Goal: Transaction & Acquisition: Purchase product/service

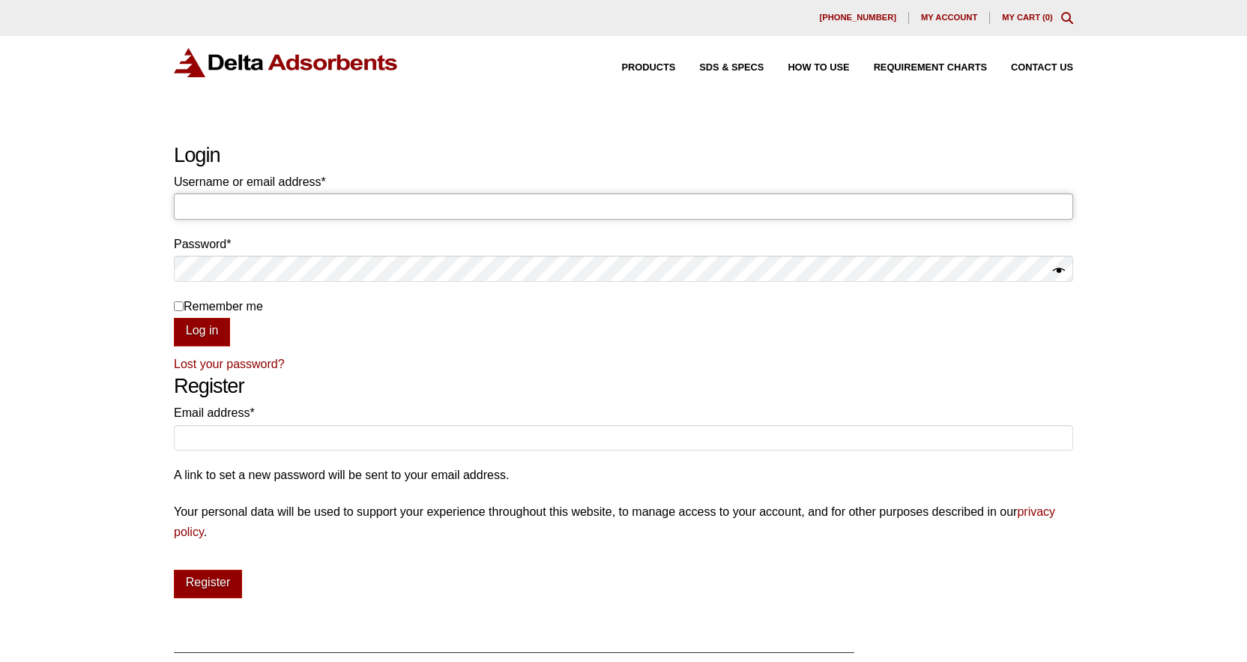
click at [293, 202] on input "Username or email address * Required" at bounding box center [624, 205] width 900 height 25
click at [284, 202] on input "Username or email address * Required" at bounding box center [624, 205] width 900 height 25
type input "maniwaternyc@gmail.com"
click at [174, 318] on button "Log in" at bounding box center [202, 332] width 56 height 28
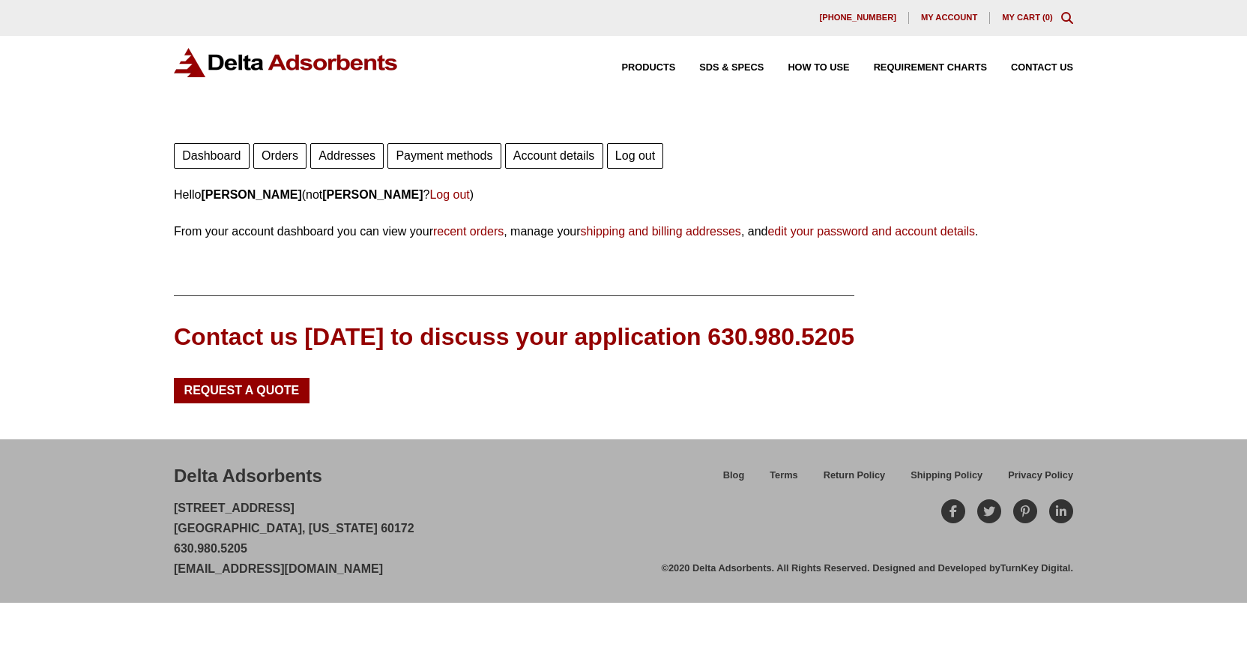
click at [573, 154] on link "Account details" at bounding box center [554, 155] width 98 height 25
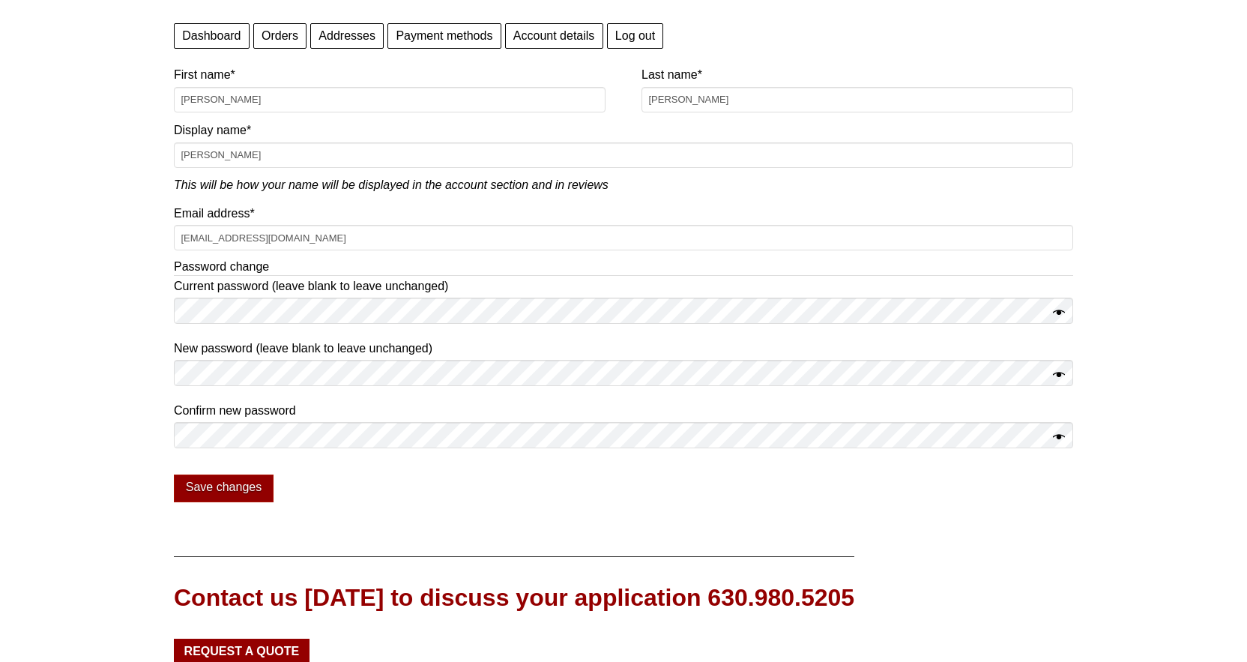
scroll to position [132, 0]
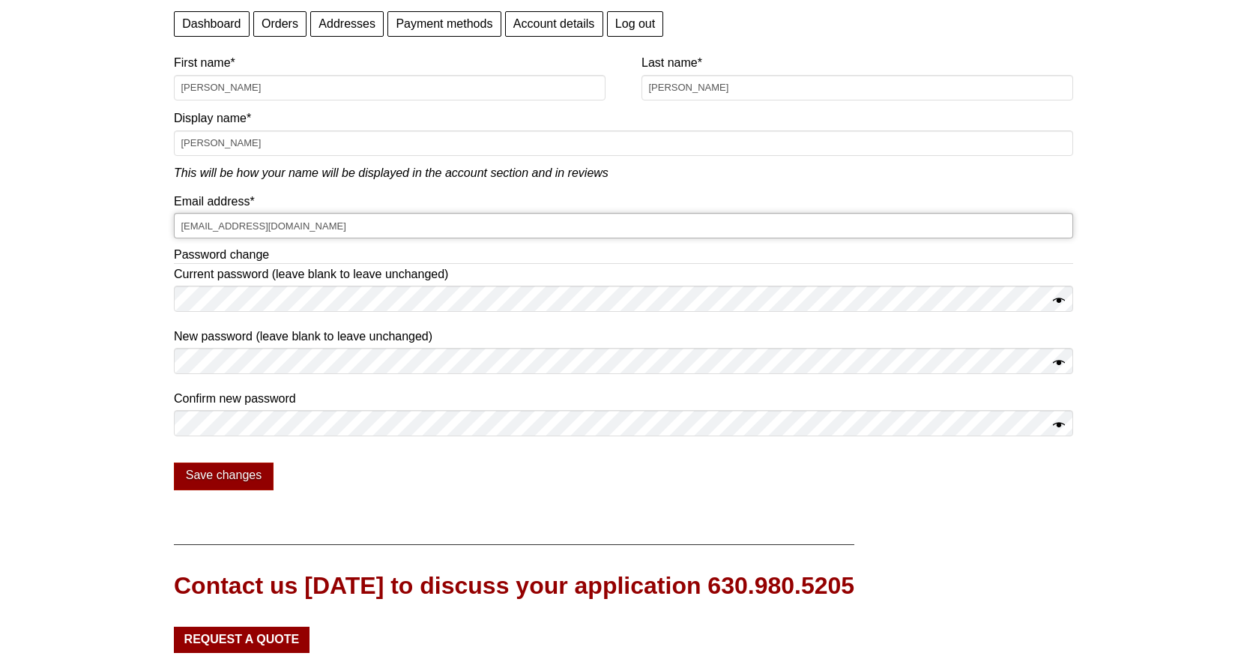
drag, startPoint x: 303, startPoint y: 227, endPoint x: 121, endPoint y: 206, distance: 182.6
click at [121, 206] on div "Our website has detected that you are using an outdated browser that will preve…" at bounding box center [623, 360] width 1247 height 984
type input "[EMAIL_ADDRESS][DOMAIN_NAME]"
click at [232, 469] on button "Save changes" at bounding box center [224, 477] width 100 height 28
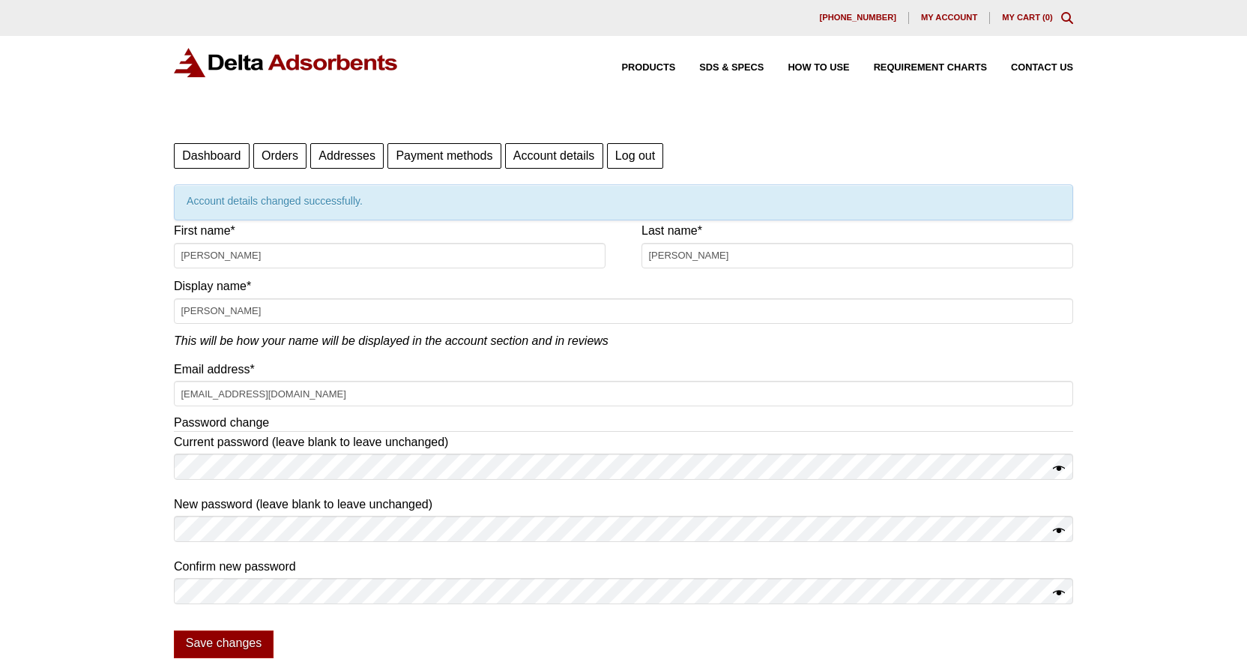
click at [935, 17] on span "My account" at bounding box center [949, 17] width 56 height 8
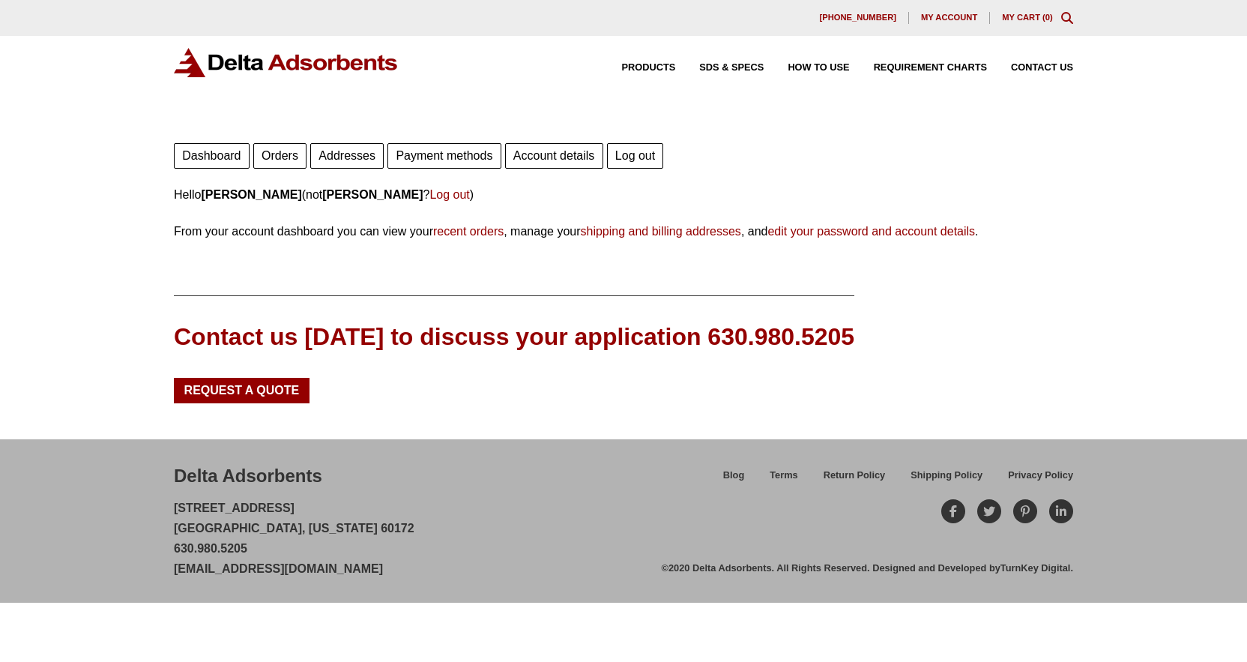
click at [284, 154] on link "Orders" at bounding box center [279, 155] width 53 height 25
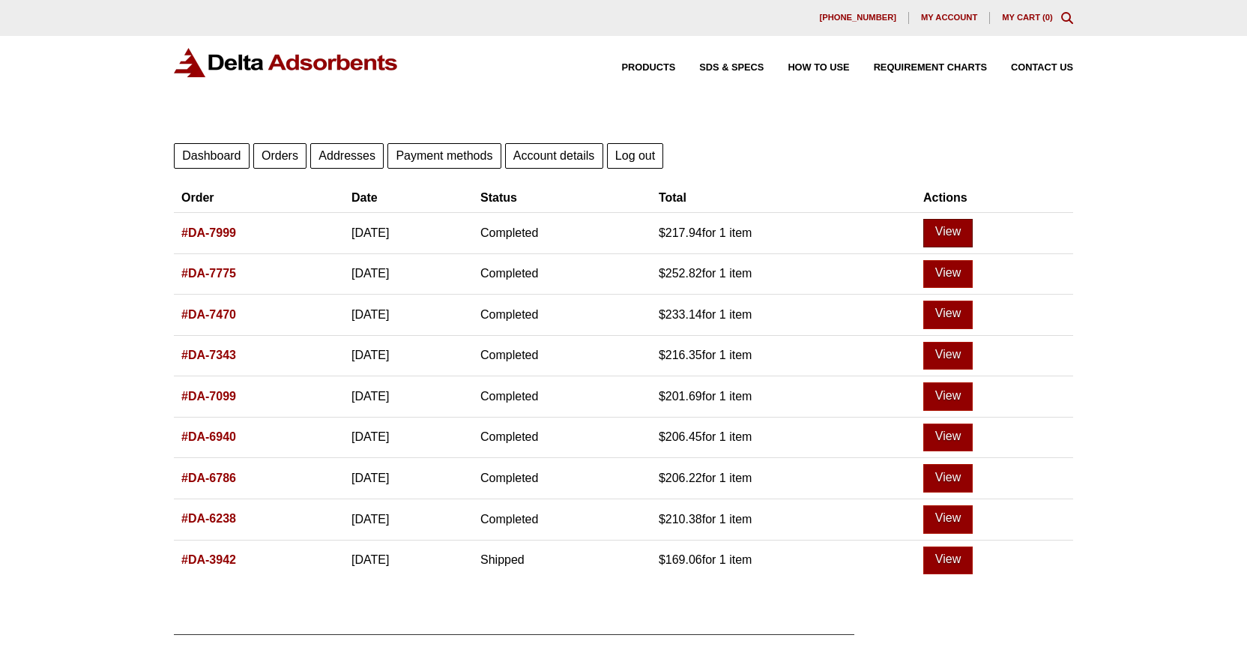
click at [967, 237] on link "View" at bounding box center [948, 233] width 49 height 28
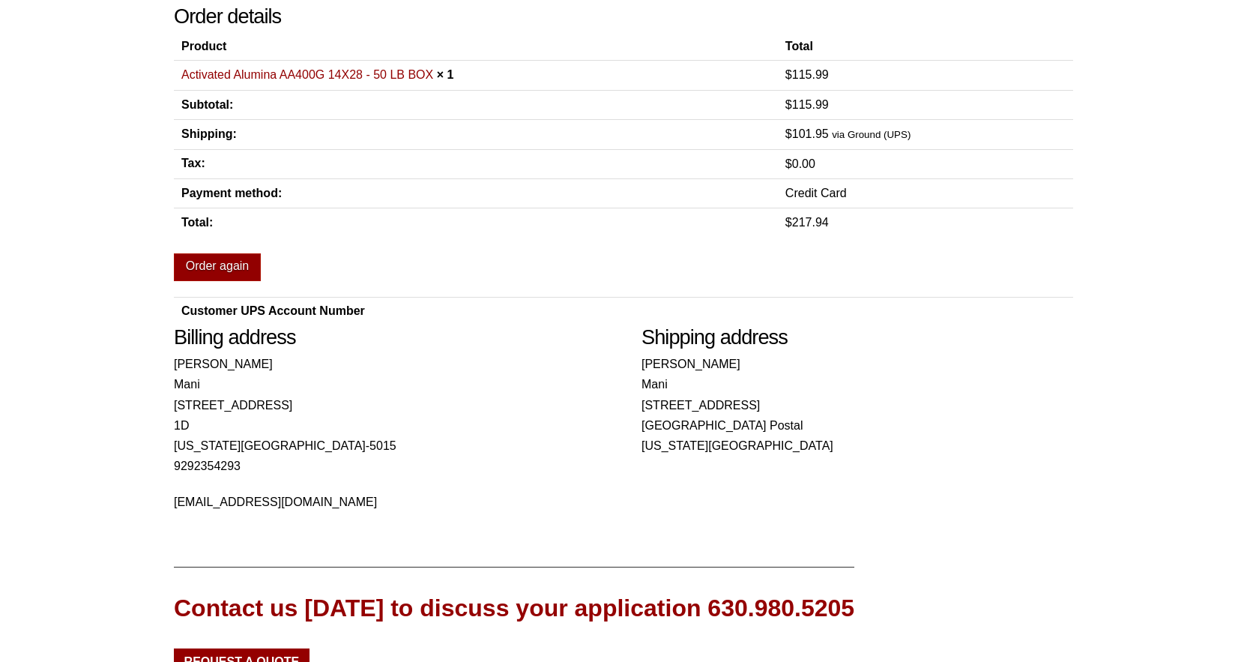
scroll to position [219, 0]
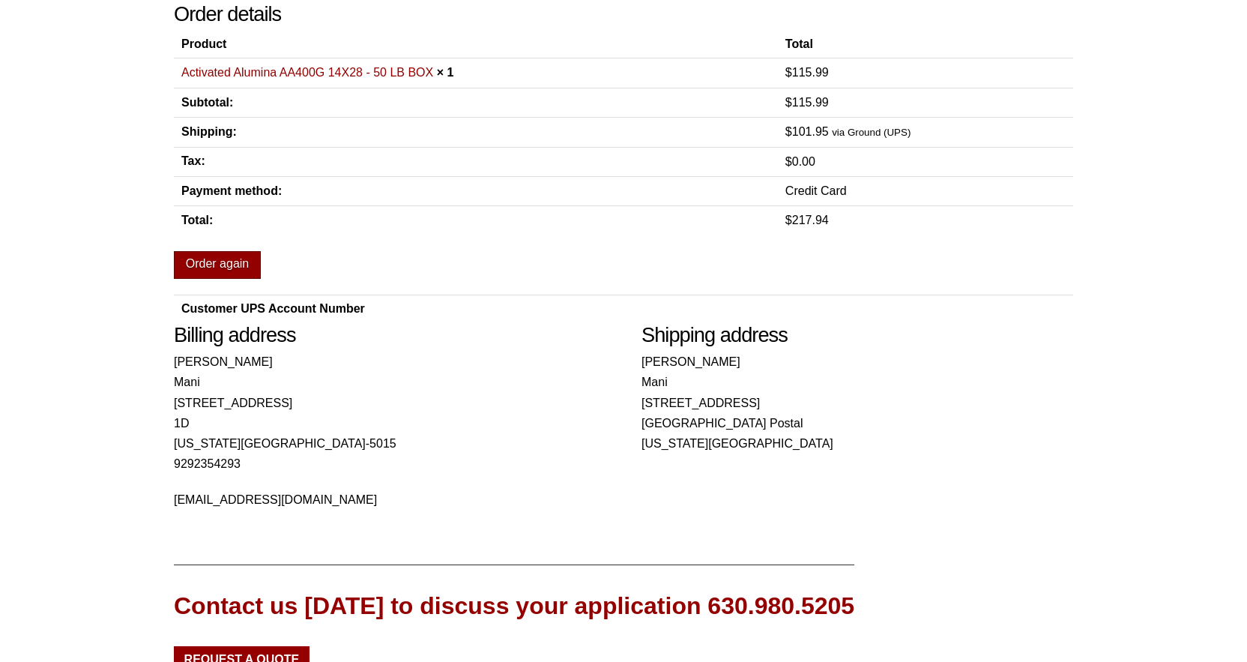
click at [233, 271] on link "Order again" at bounding box center [217, 265] width 87 height 28
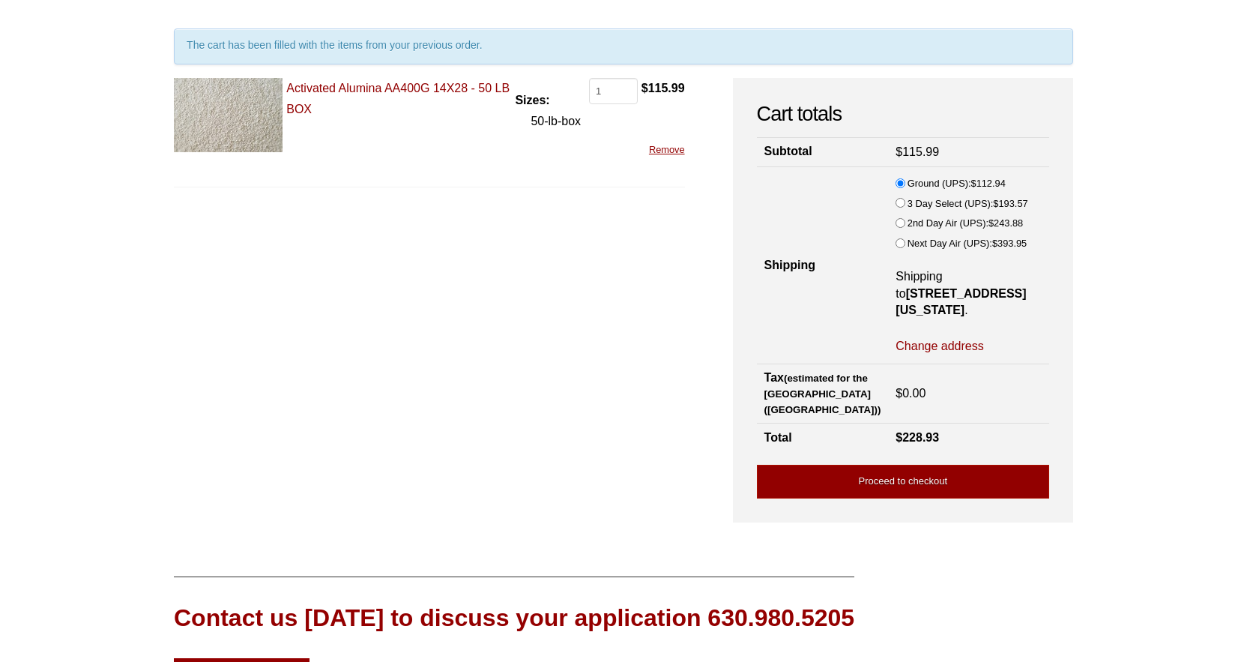
scroll to position [166, 0]
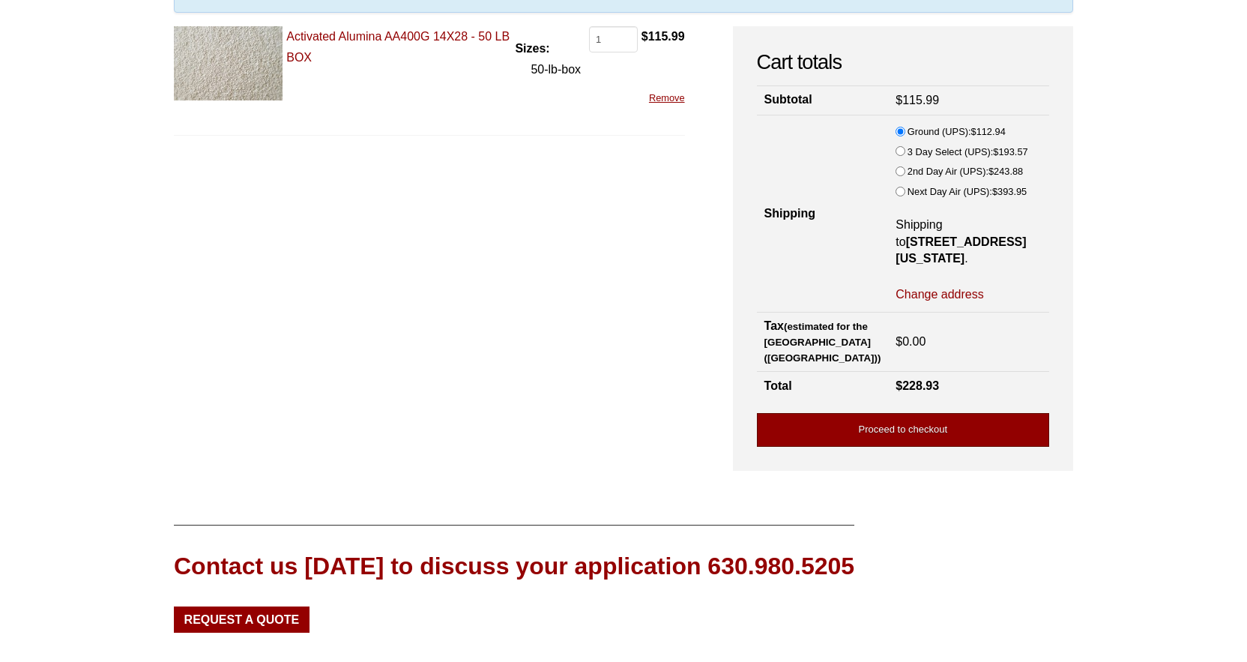
click at [918, 434] on link "Proceed to checkout" at bounding box center [903, 430] width 292 height 34
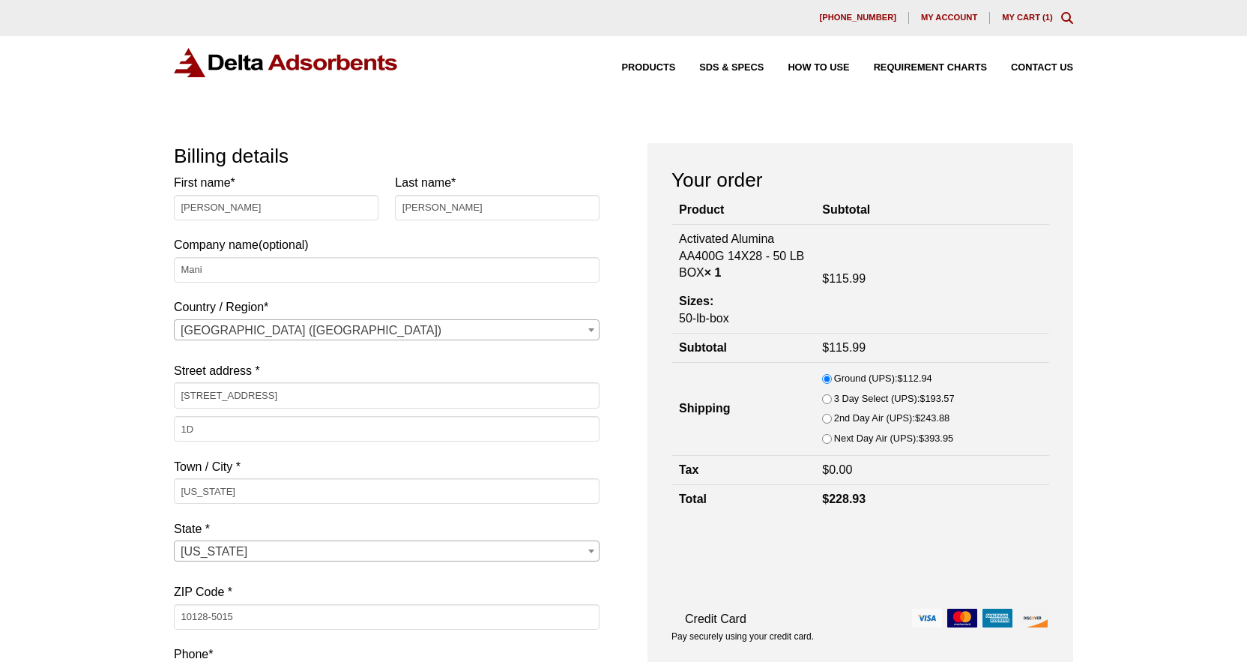
select select "NY"
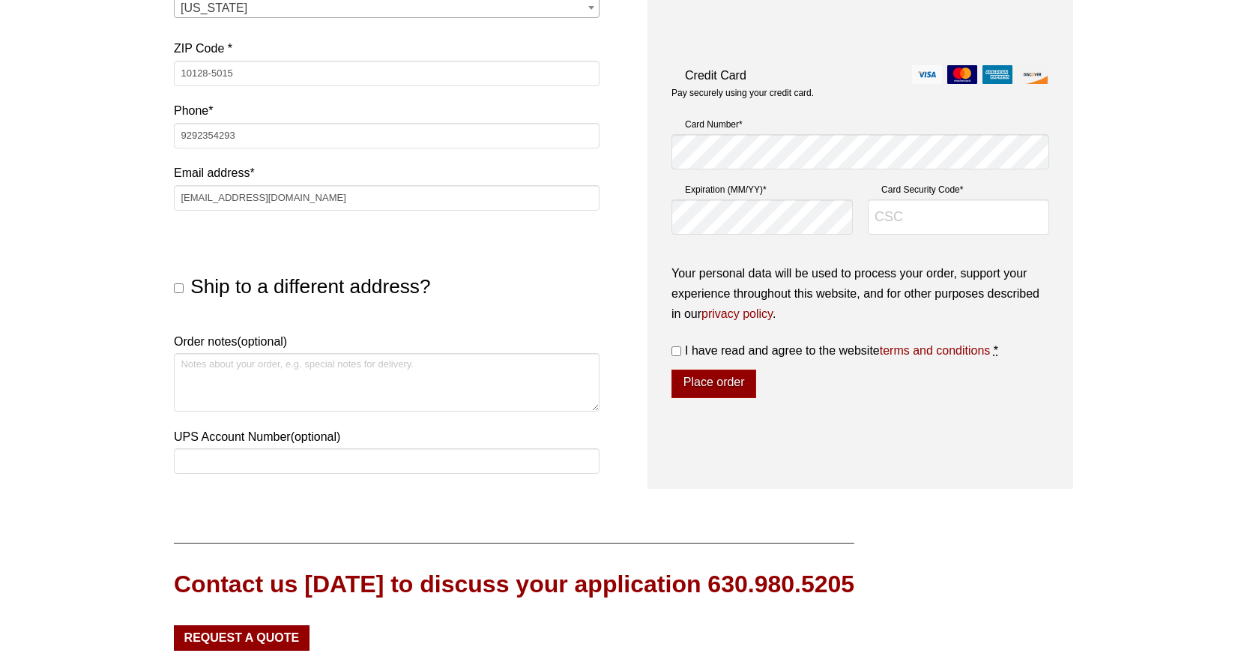
scroll to position [551, 0]
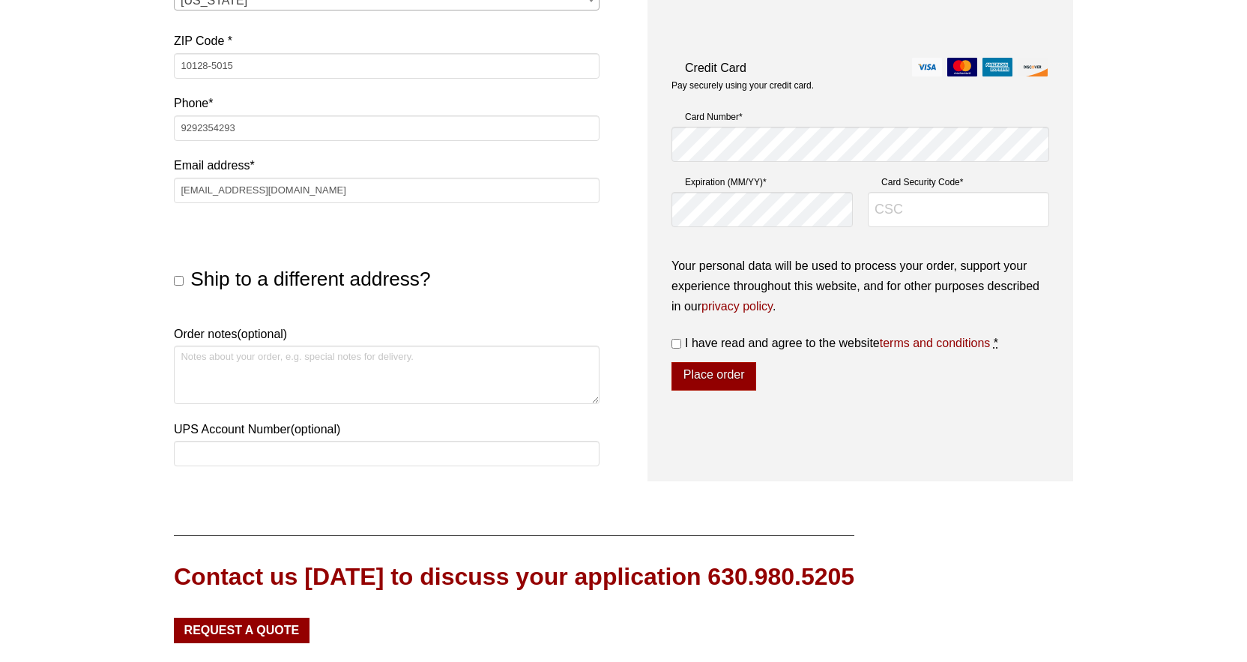
click at [175, 281] on input "Ship to a different address?" at bounding box center [179, 281] width 10 height 10
checkbox input "true"
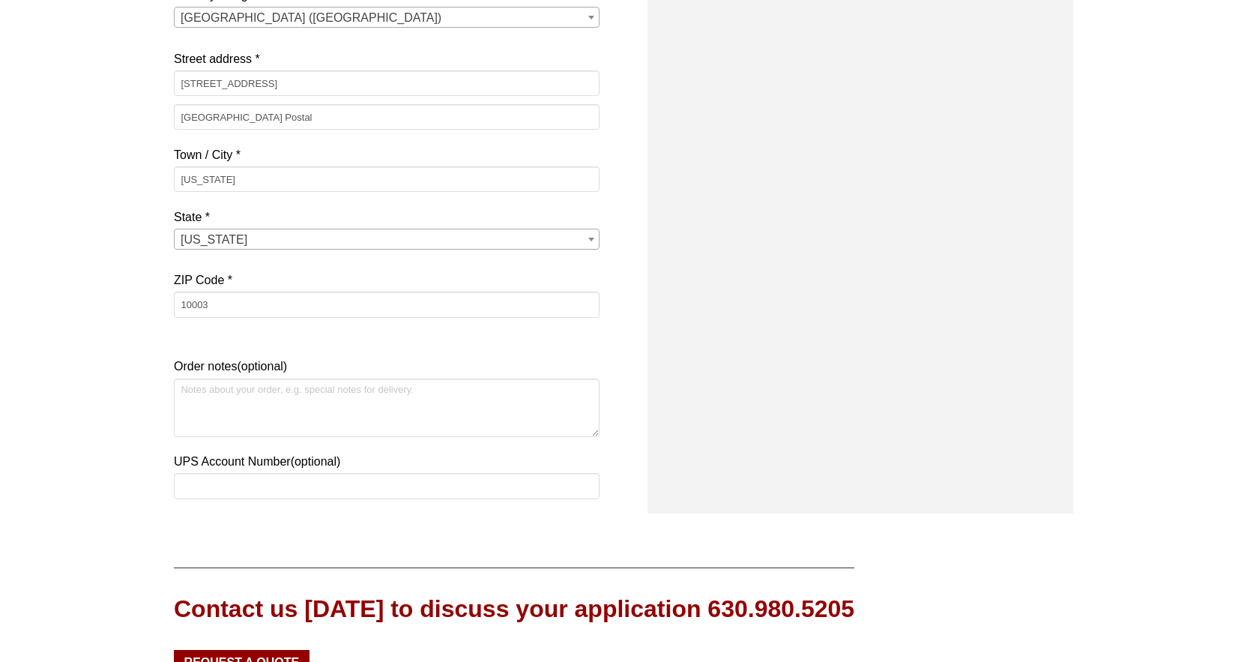
scroll to position [993, 0]
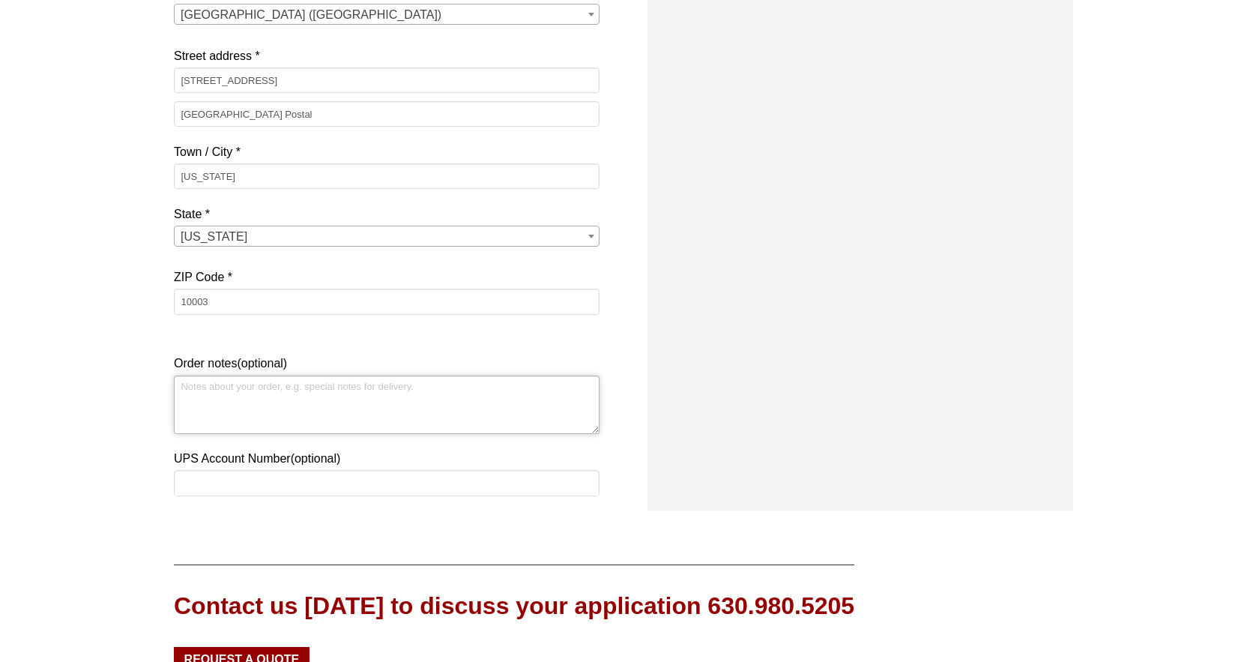
click at [315, 400] on textarea "Order notes (optional)" at bounding box center [387, 405] width 426 height 58
click at [228, 388] on textarea "I prefer the barrel over a bag in a box because in transit, especially if it ra…" at bounding box center [387, 405] width 426 height 58
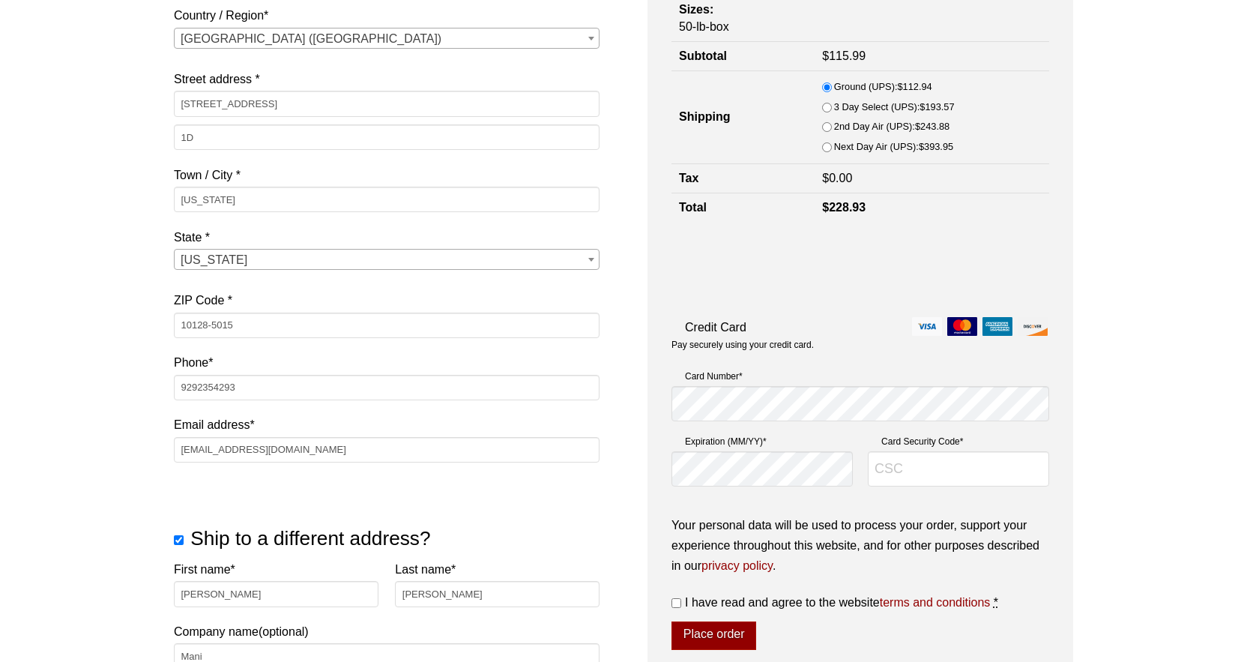
scroll to position [326, 0]
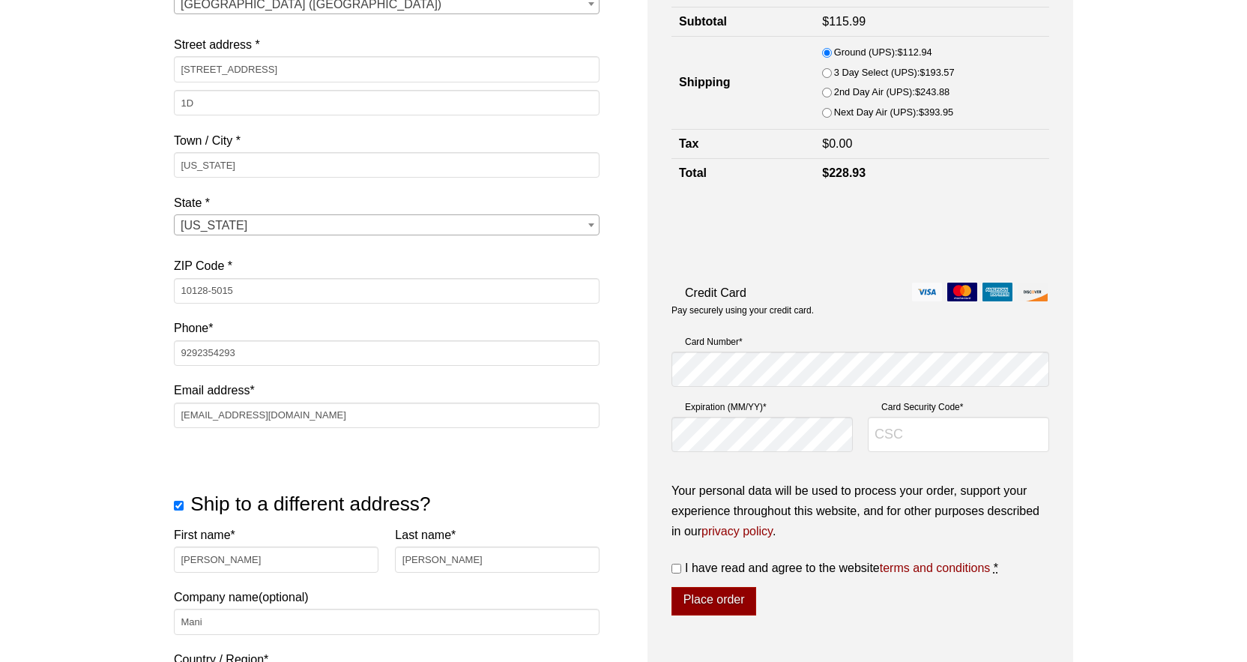
type textarea "I prefer the bag in the barrel over a bag in a box because in transit, especial…"
type input "565"
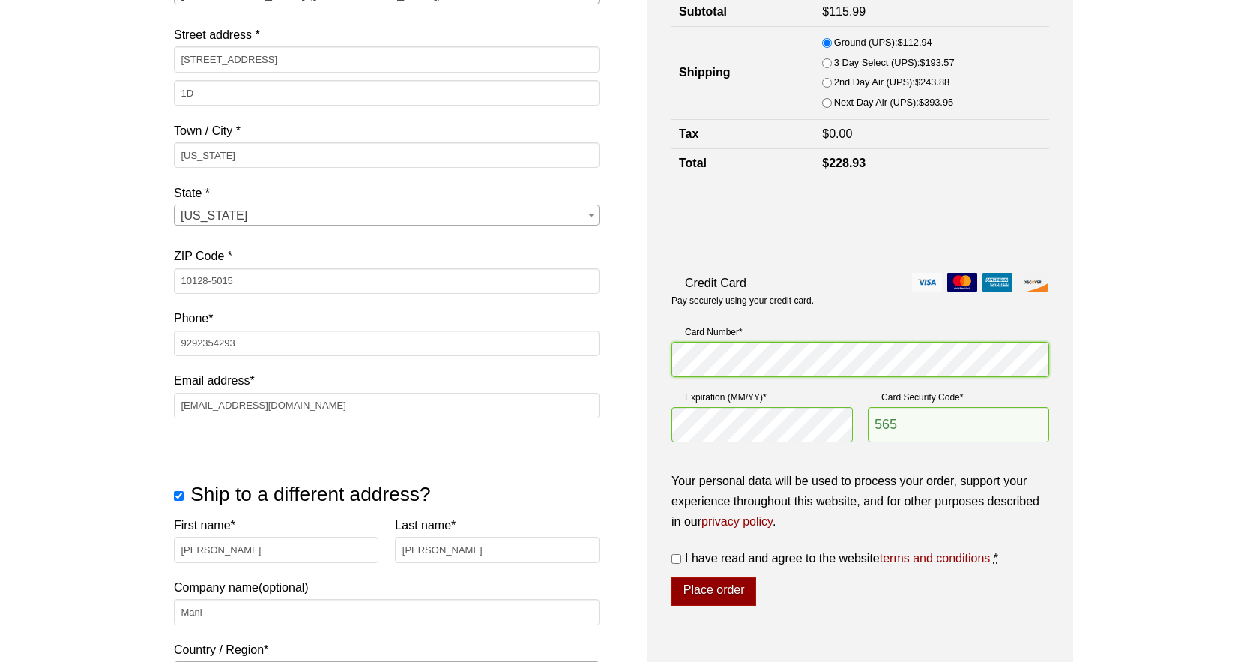
scroll to position [337, 0]
click at [675, 558] on input "I have read and agree to the website terms and conditions *" at bounding box center [677, 558] width 10 height 10
checkbox input "true"
click at [721, 591] on button "Place order" at bounding box center [714, 590] width 85 height 28
